Goal: Information Seeking & Learning: Learn about a topic

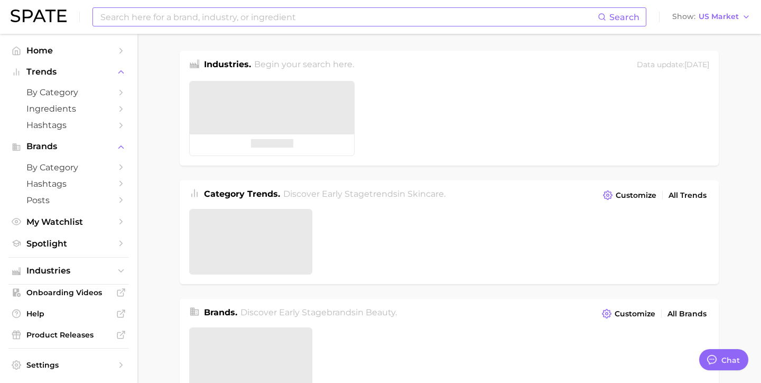
click at [251, 23] on input at bounding box center [348, 17] width 498 height 18
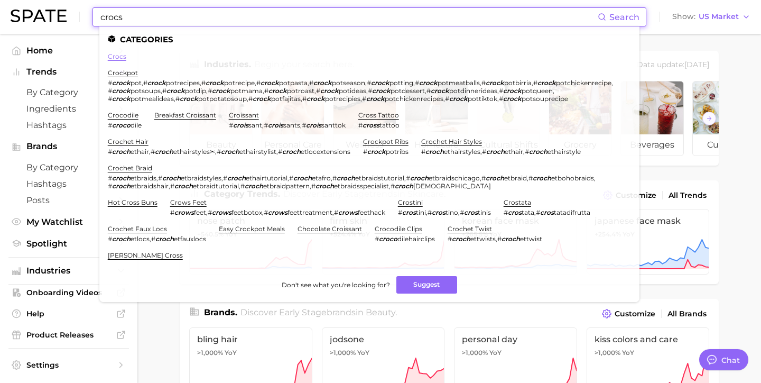
type input "crocs"
click at [114, 54] on link "crocs" at bounding box center [117, 56] width 18 height 8
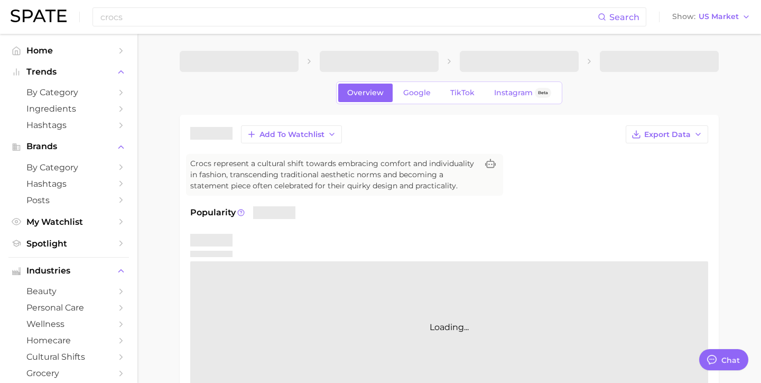
type textarea "x"
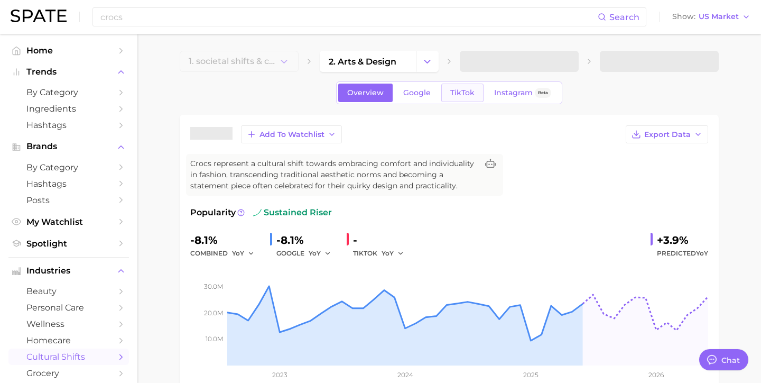
click at [462, 89] on span "TikTok" at bounding box center [462, 92] width 24 height 9
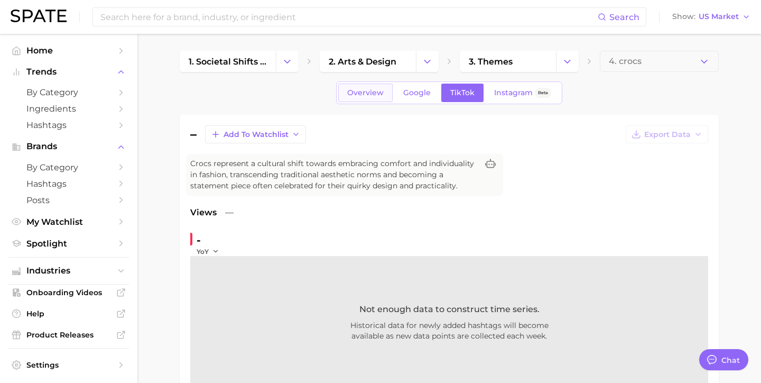
click at [379, 90] on span "Overview" at bounding box center [365, 92] width 36 height 9
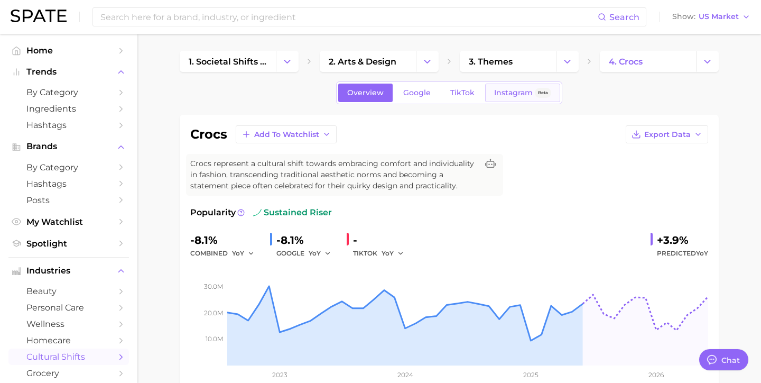
click at [523, 91] on span "Instagram" at bounding box center [513, 92] width 39 height 9
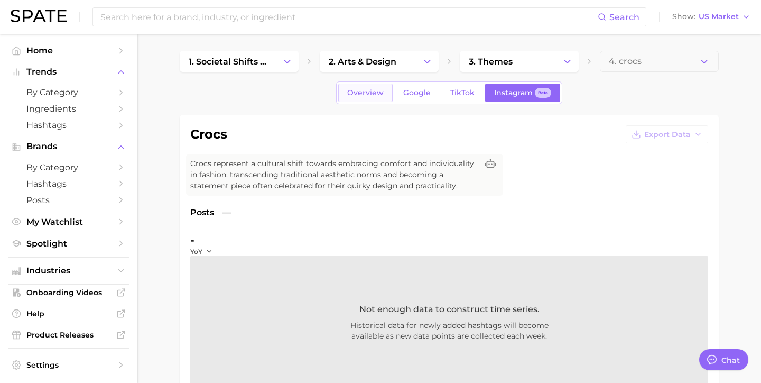
click at [363, 90] on span "Overview" at bounding box center [365, 92] width 36 height 9
